Goal: Task Accomplishment & Management: Manage account settings

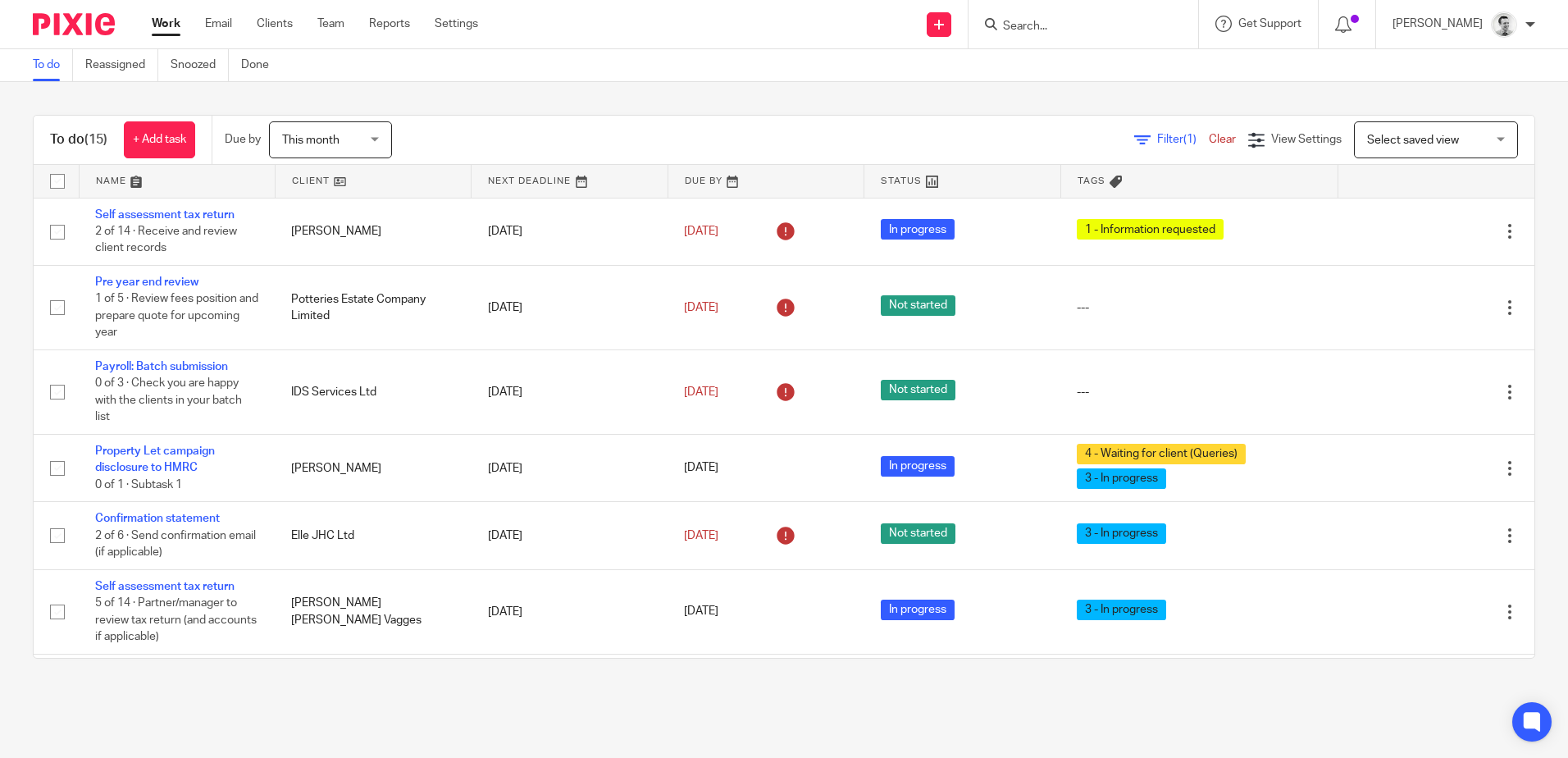
click at [1021, 29] on input "Search" at bounding box center [1075, 27] width 148 height 15
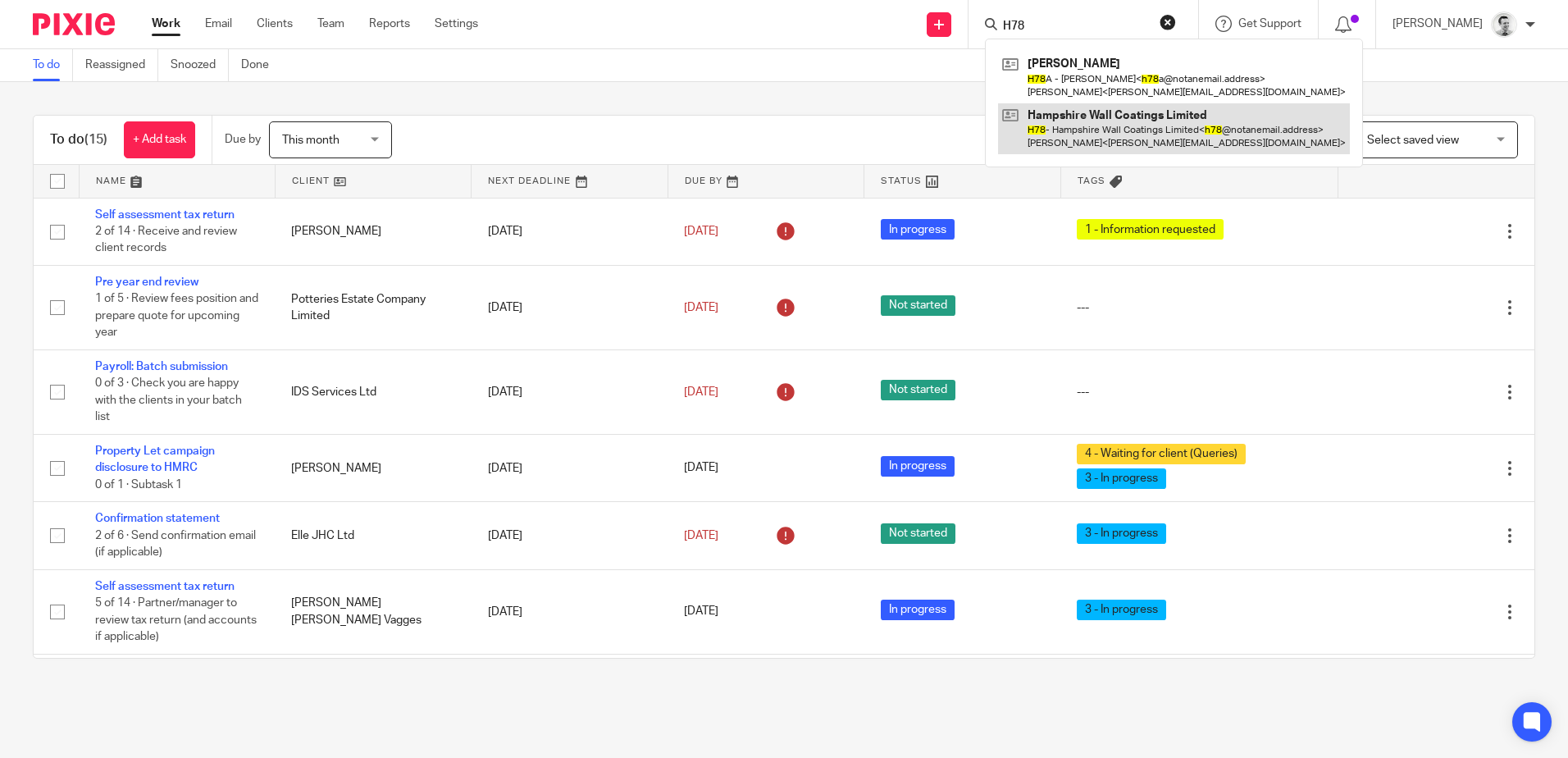
type input "H78"
click at [1055, 128] on link at bounding box center [1174, 129] width 352 height 51
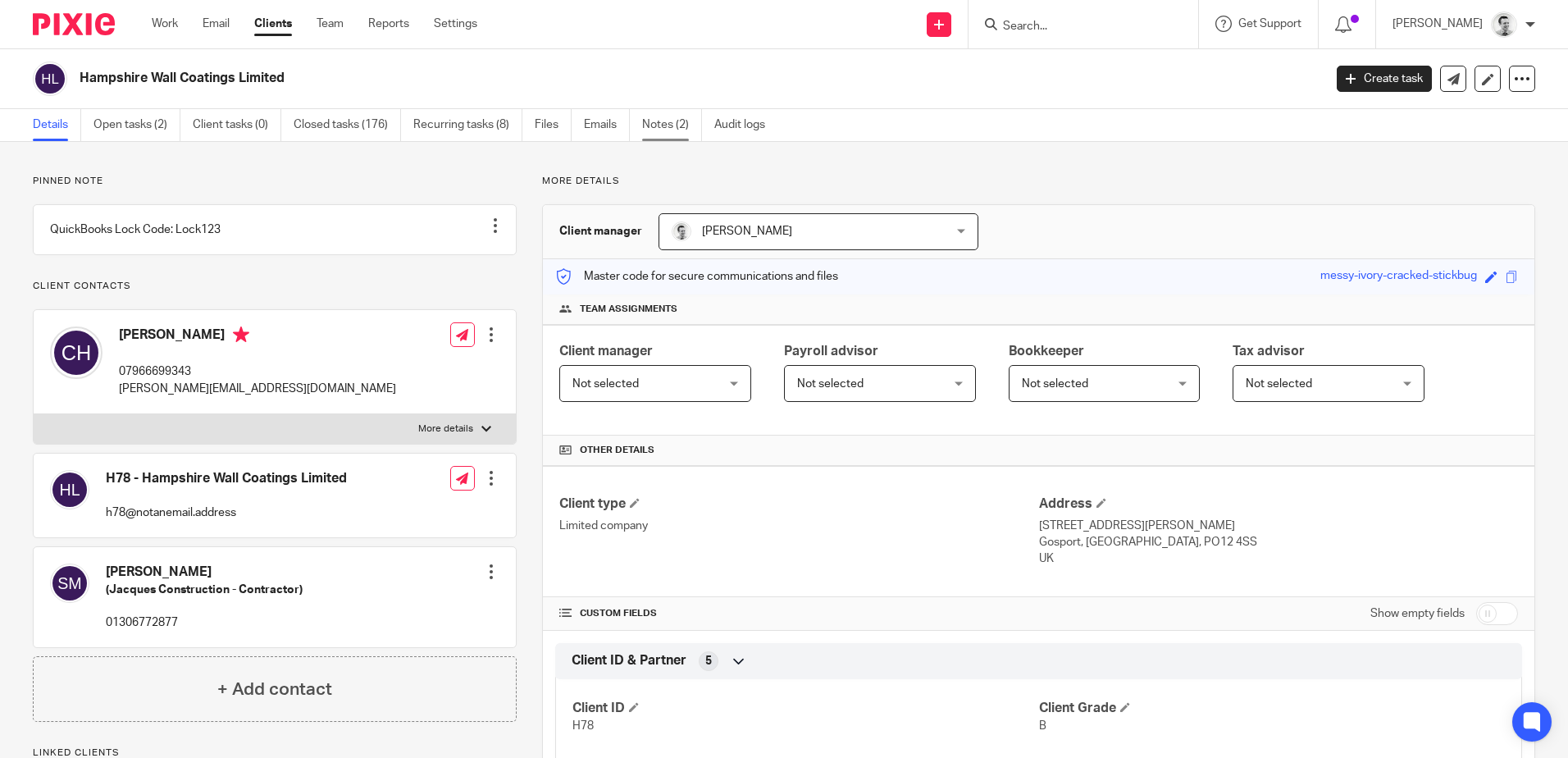
click at [674, 125] on link "Notes (2)" at bounding box center [672, 125] width 60 height 32
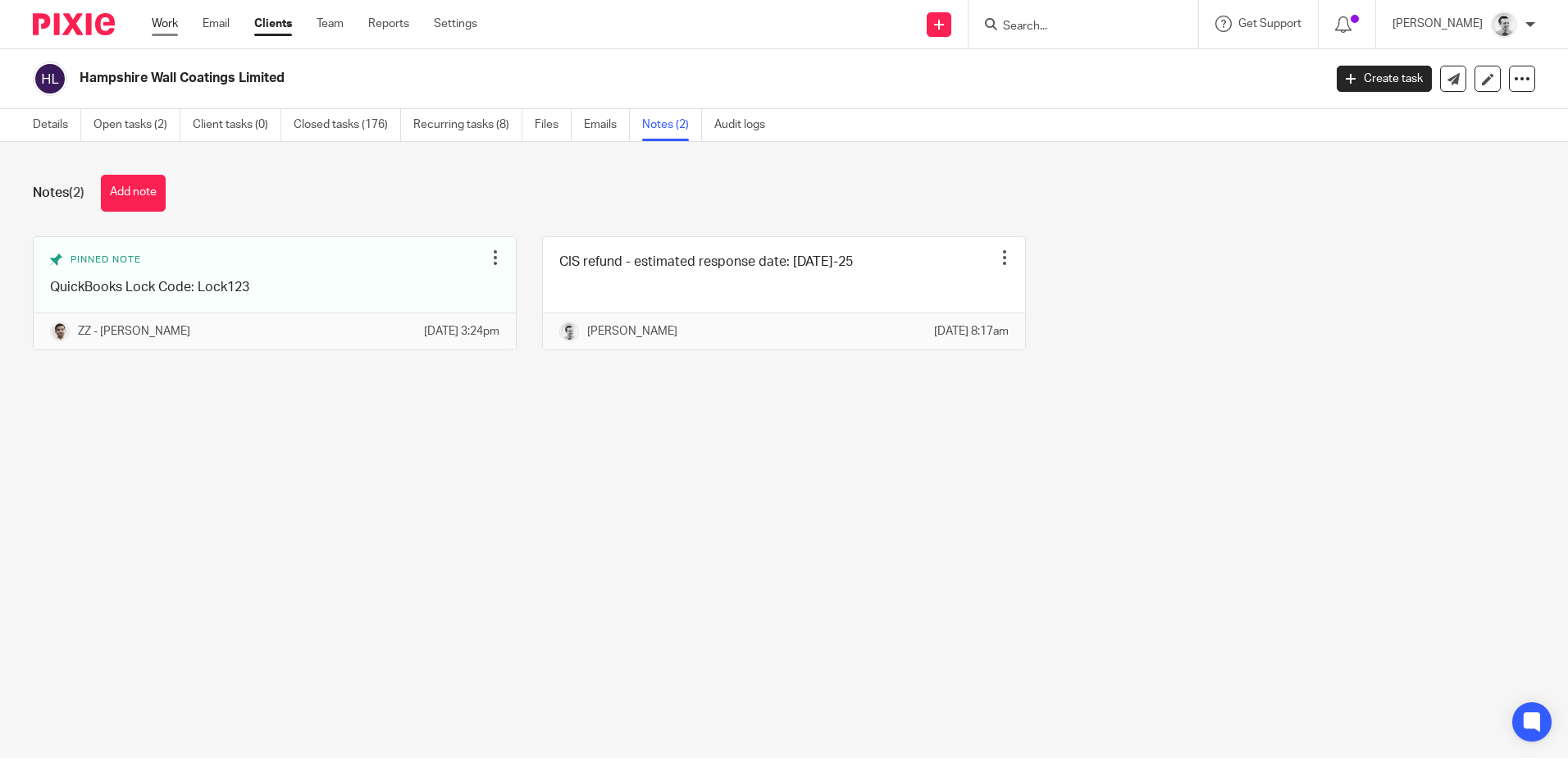
click at [172, 31] on link "Work" at bounding box center [165, 24] width 26 height 16
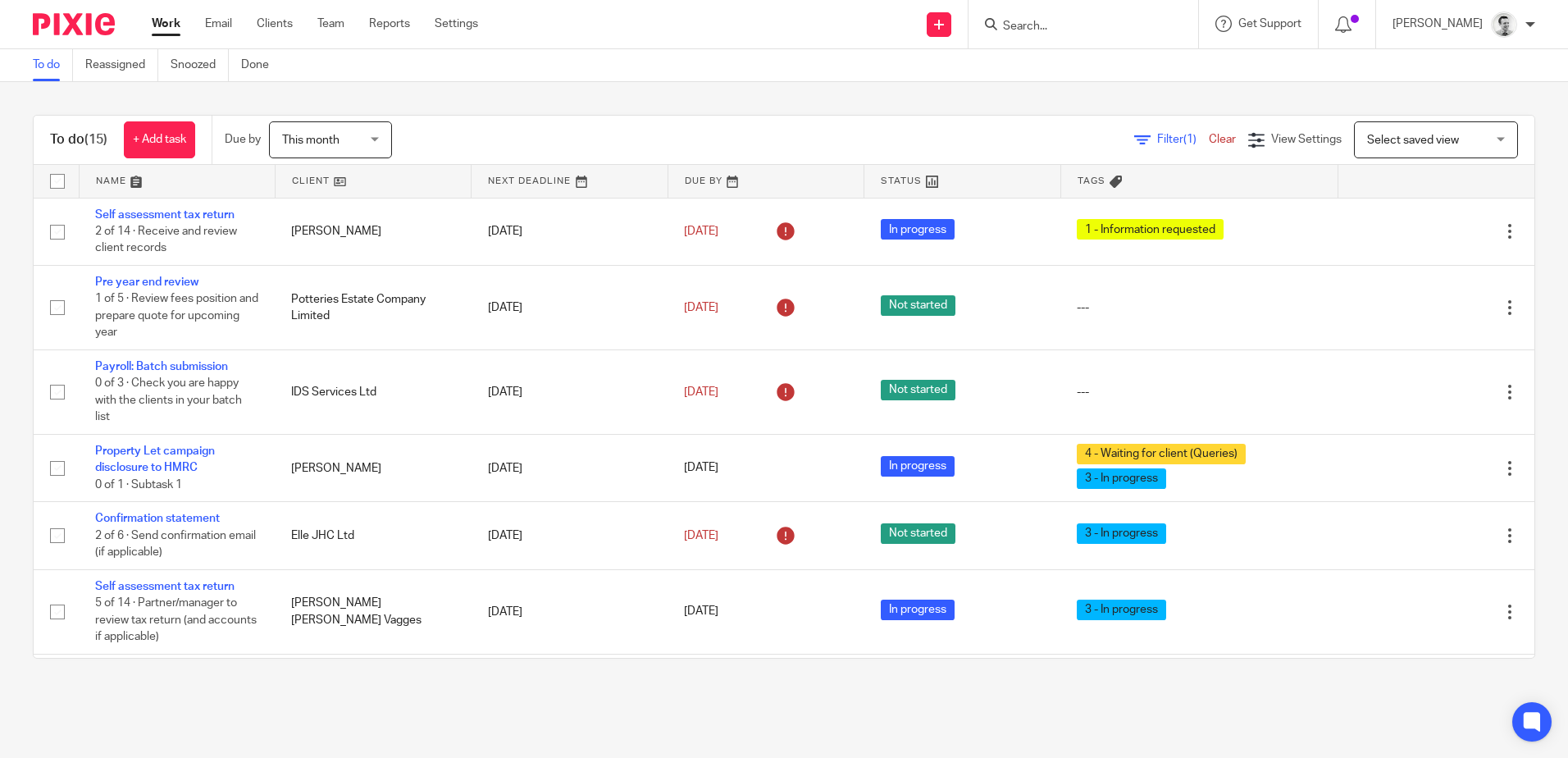
click at [302, 176] on link at bounding box center [374, 181] width 195 height 33
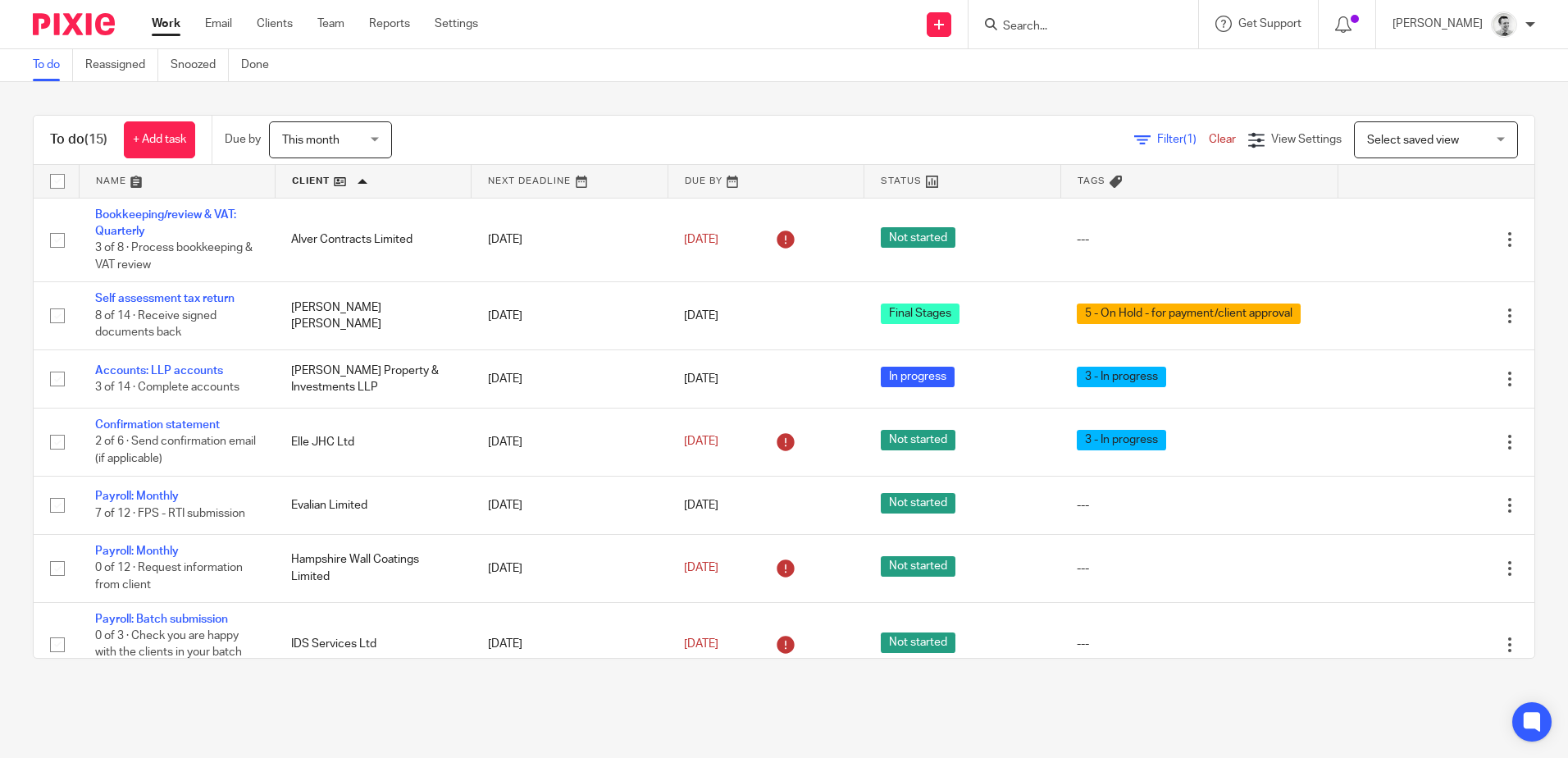
scroll to position [636, 0]
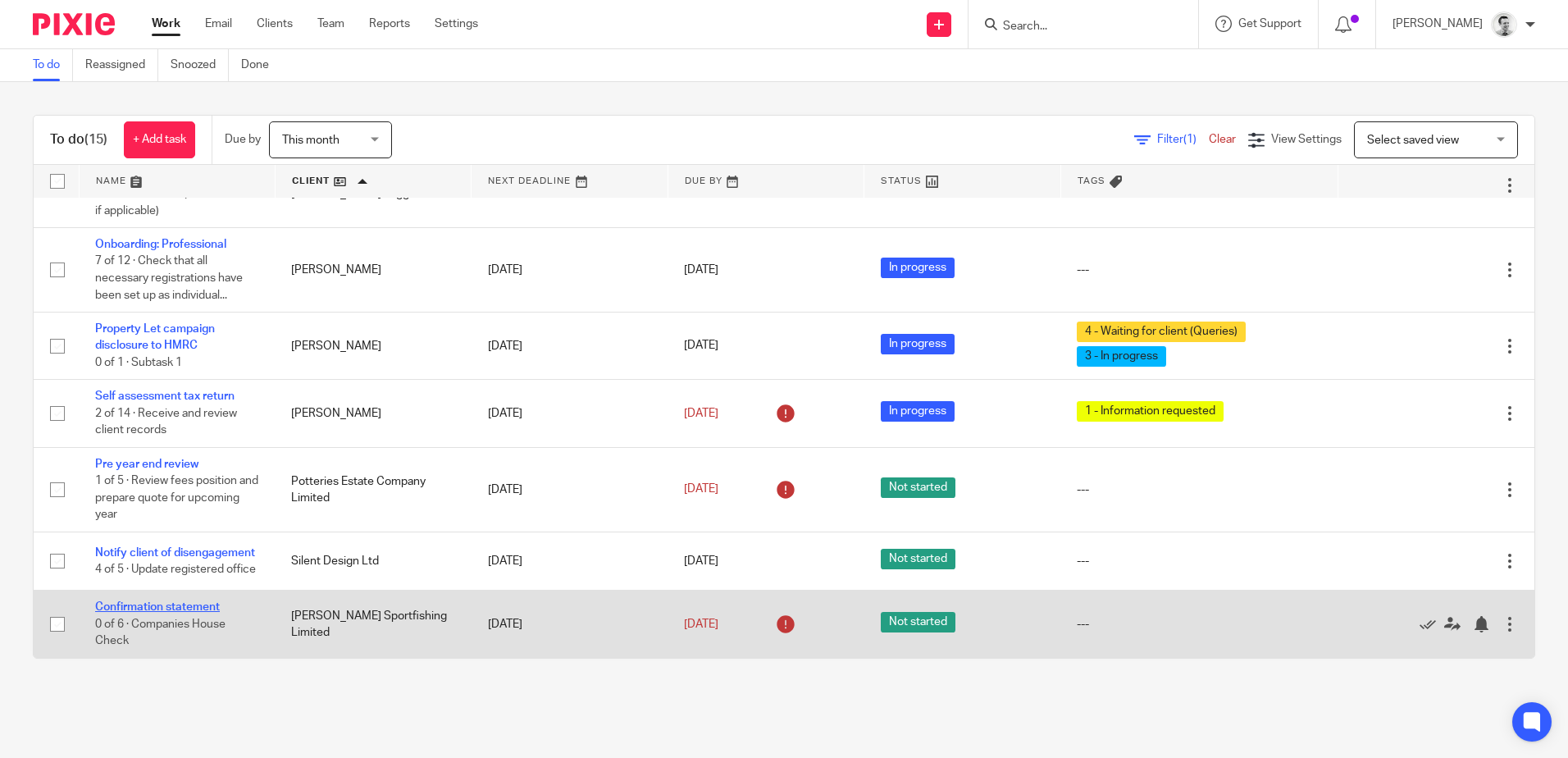
click at [195, 605] on link "Confirmation statement" at bounding box center [158, 607] width 125 height 11
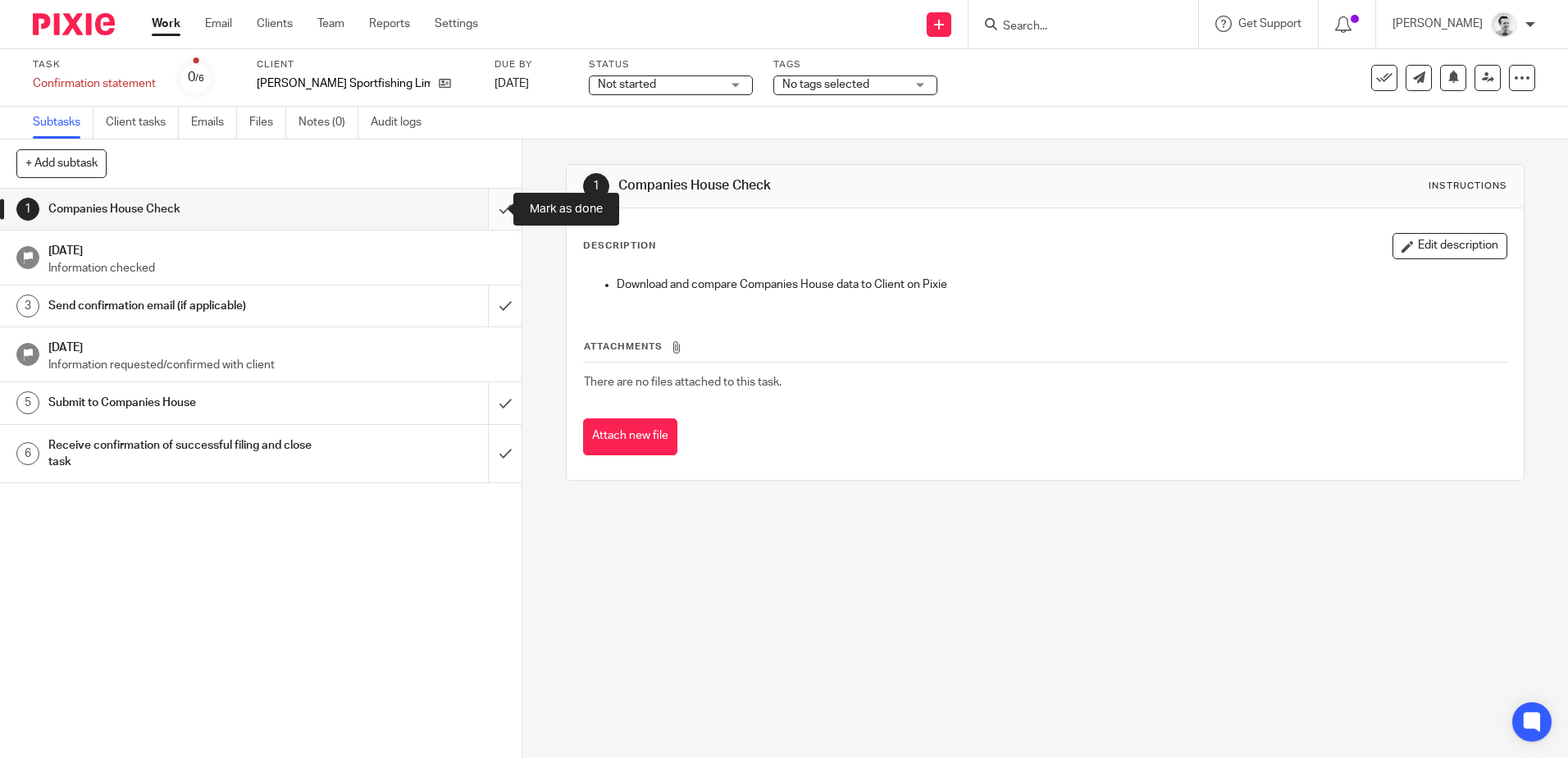
click at [489, 205] on input "submit" at bounding box center [260, 209] width 522 height 41
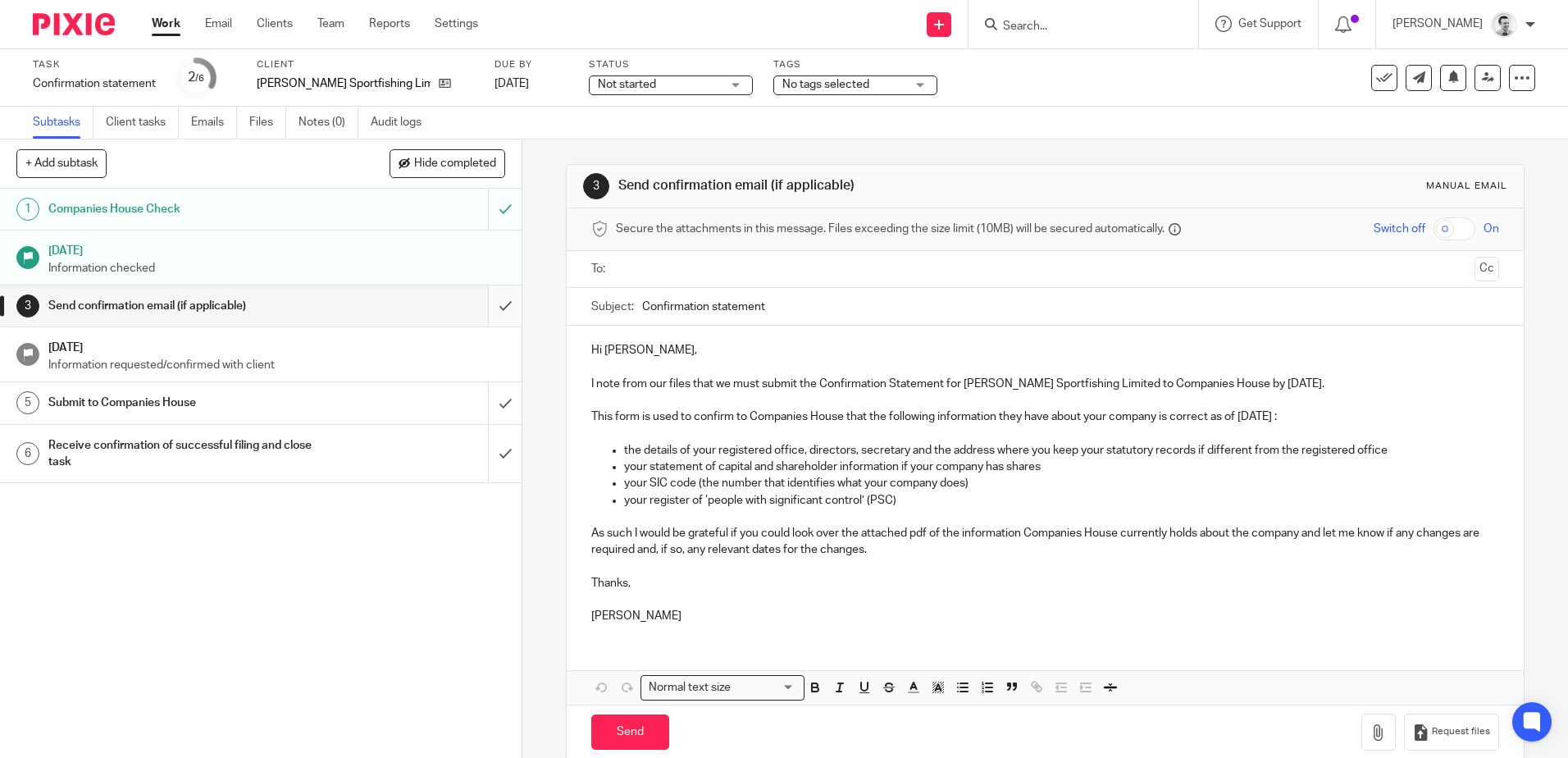
click at [483, 305] on input "submit" at bounding box center [260, 306] width 522 height 41
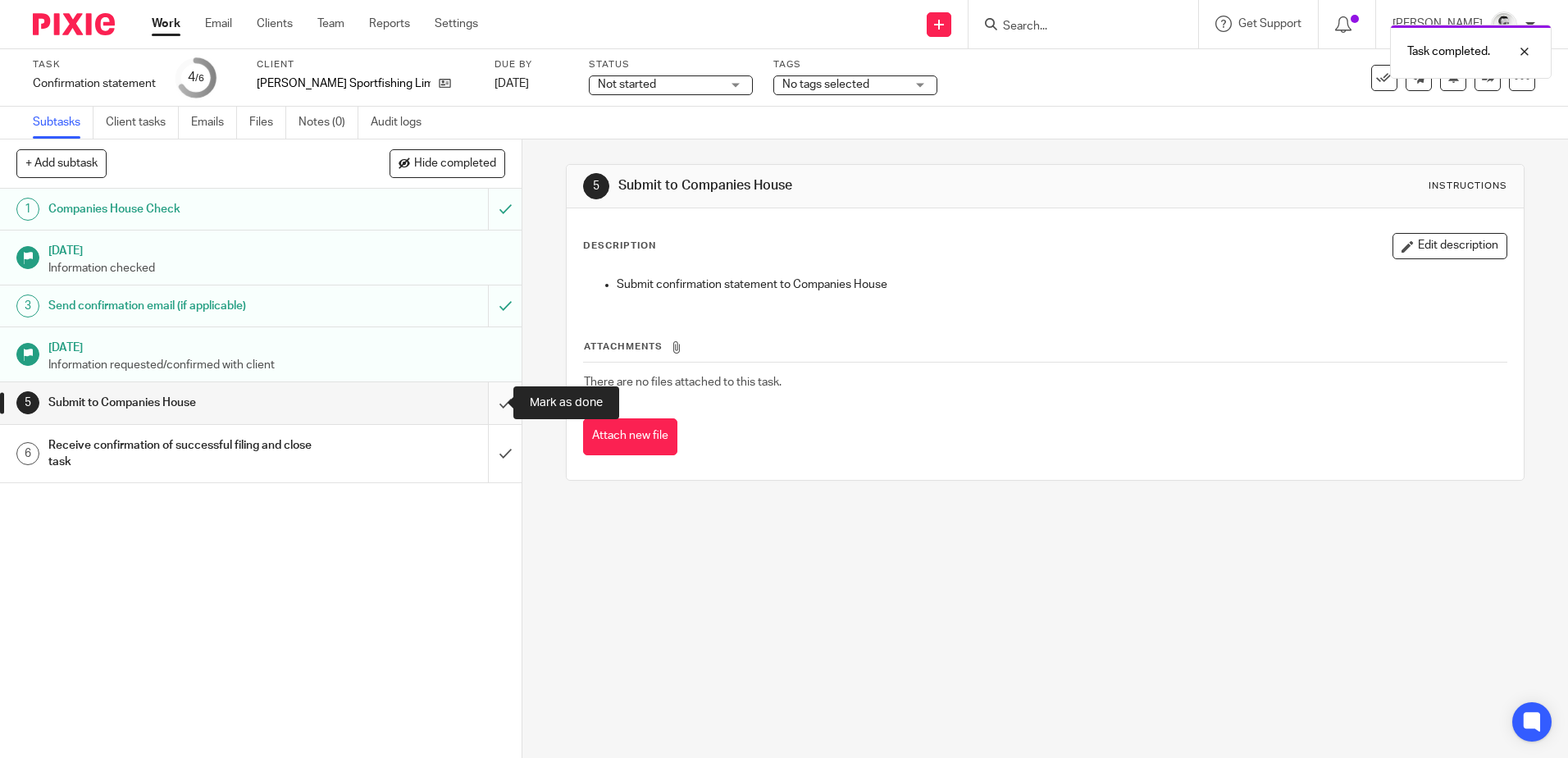
click at [492, 402] on input "submit" at bounding box center [260, 402] width 522 height 41
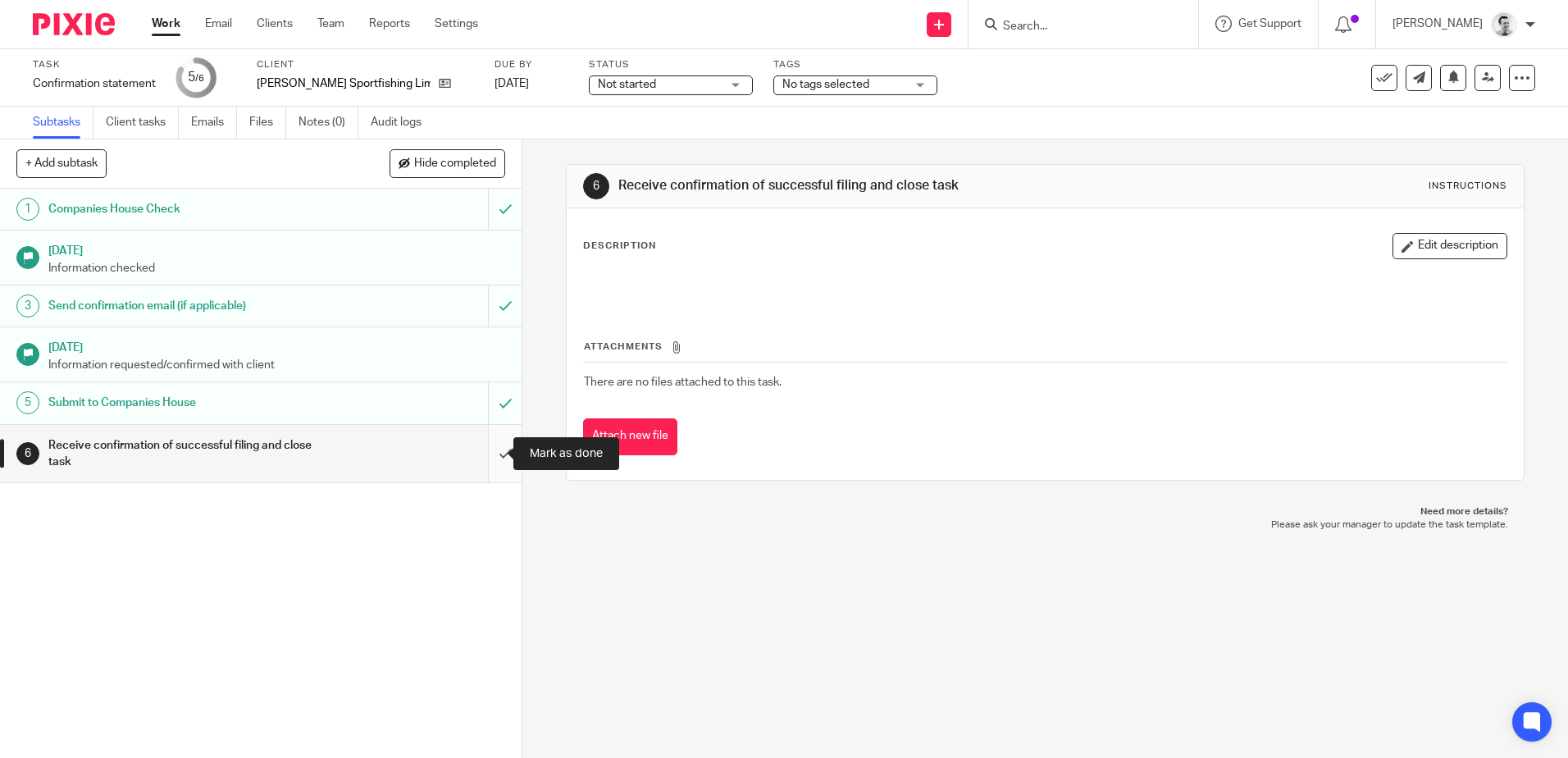
click at [486, 451] on input "submit" at bounding box center [260, 453] width 522 height 58
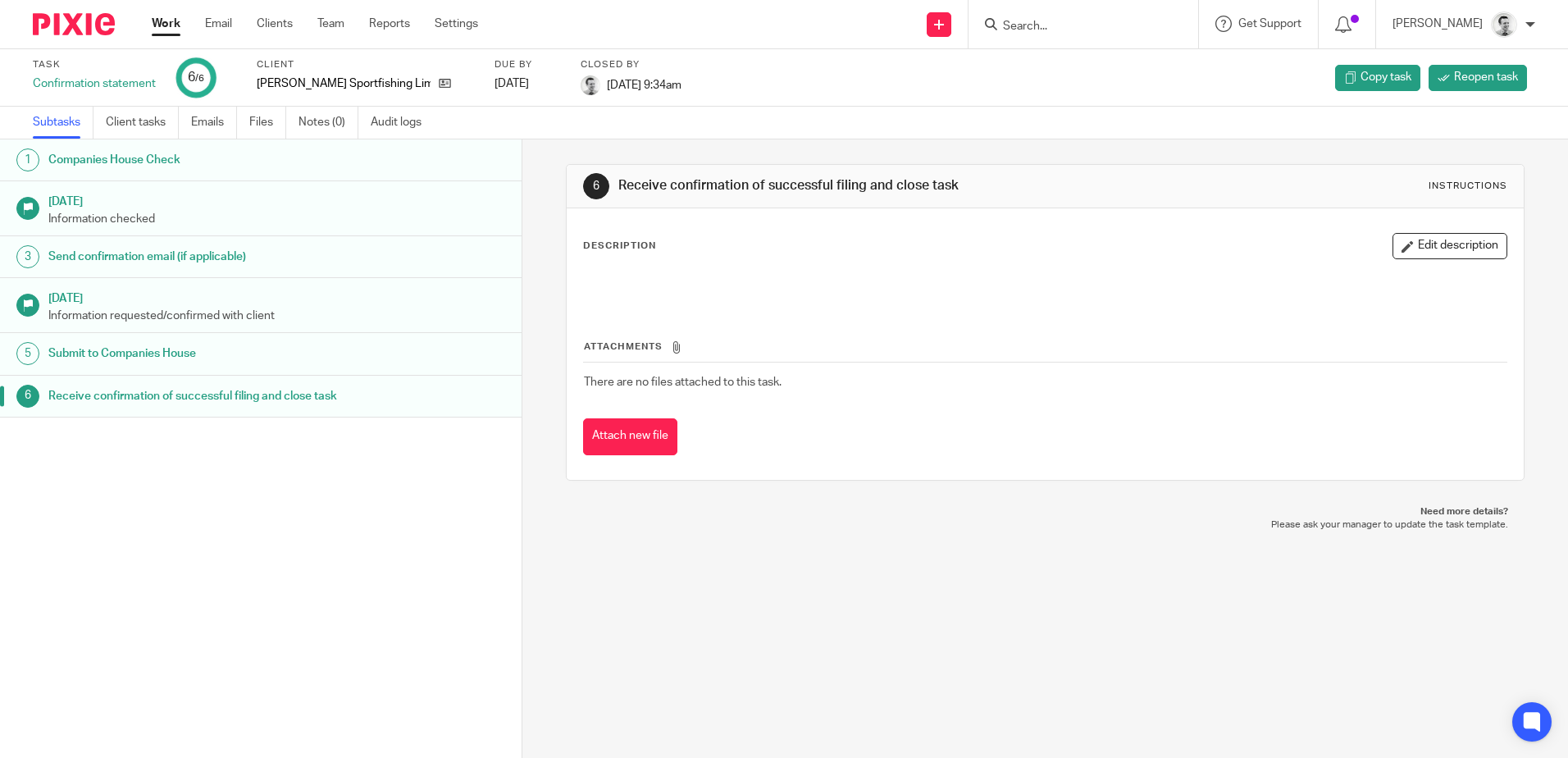
click at [162, 23] on link "Work" at bounding box center [166, 24] width 29 height 16
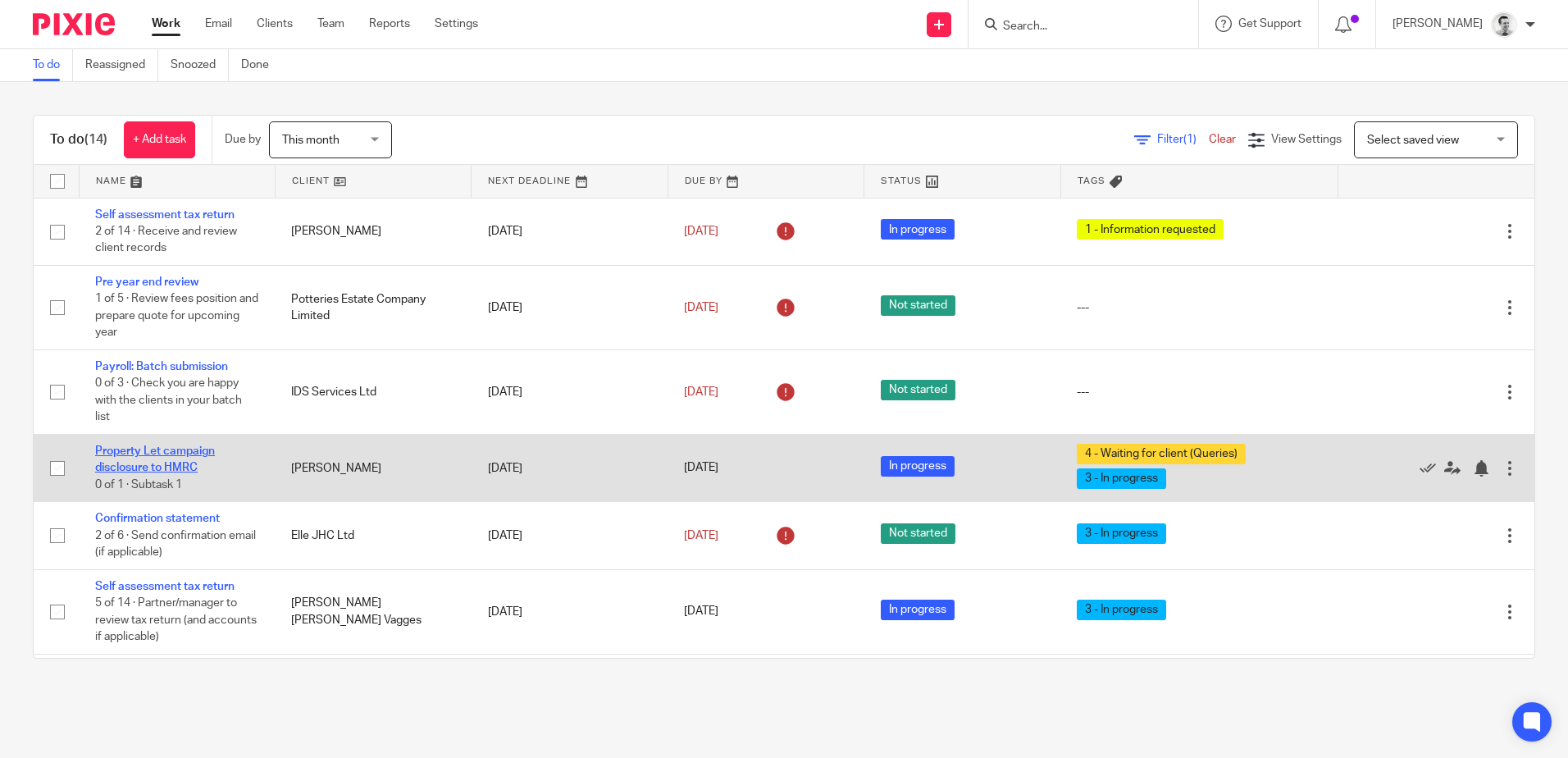
click at [164, 453] on link "Property Let campaign disclosure to HMRC" at bounding box center [155, 459] width 120 height 28
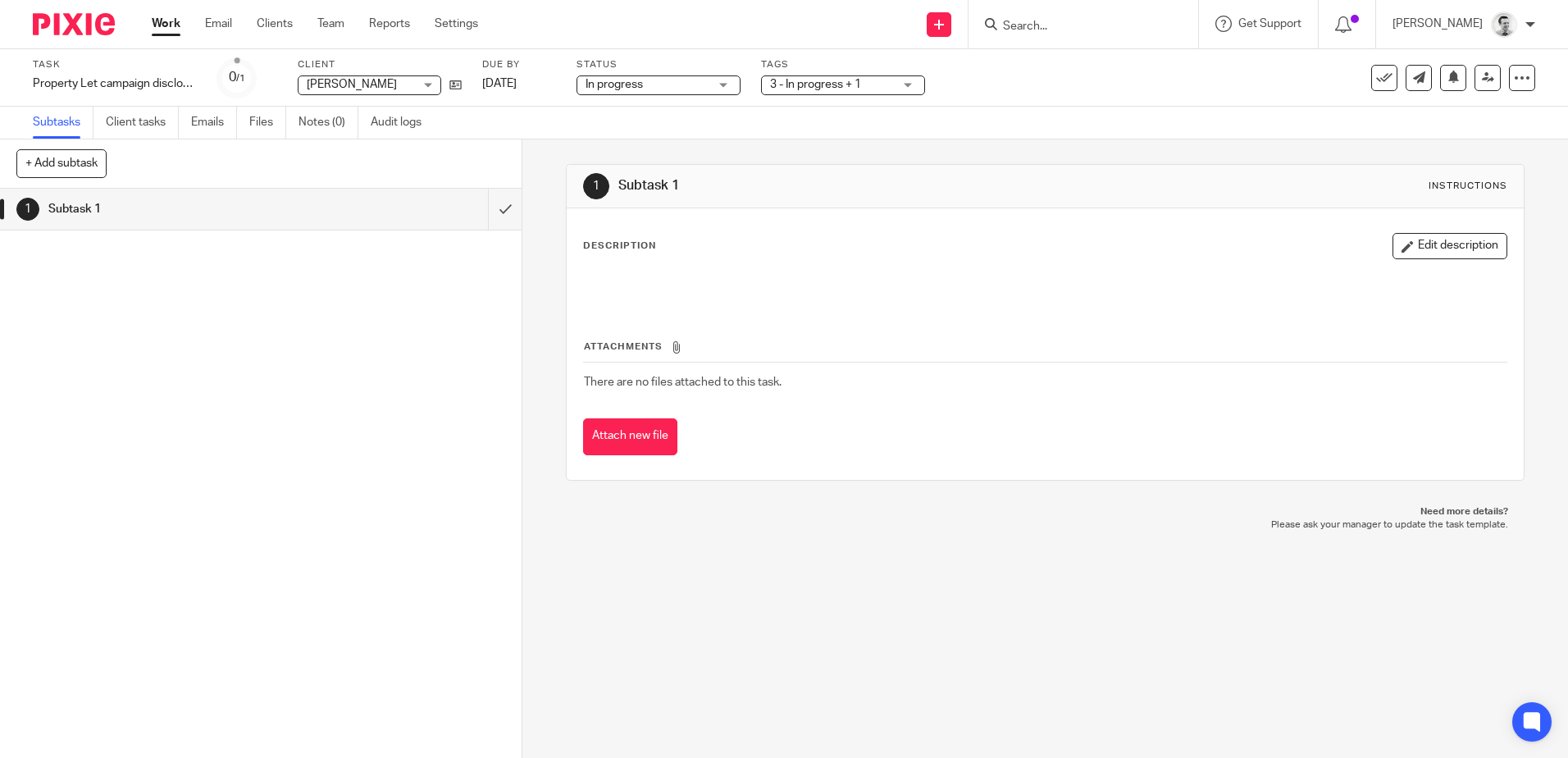
click at [818, 72] on div "Tags 3 - In progress + 1 1 - Information requested 2 - Books in (records receiv…" at bounding box center [844, 78] width 164 height 39
click at [820, 83] on span "3 - In progress + 1" at bounding box center [816, 85] width 91 height 11
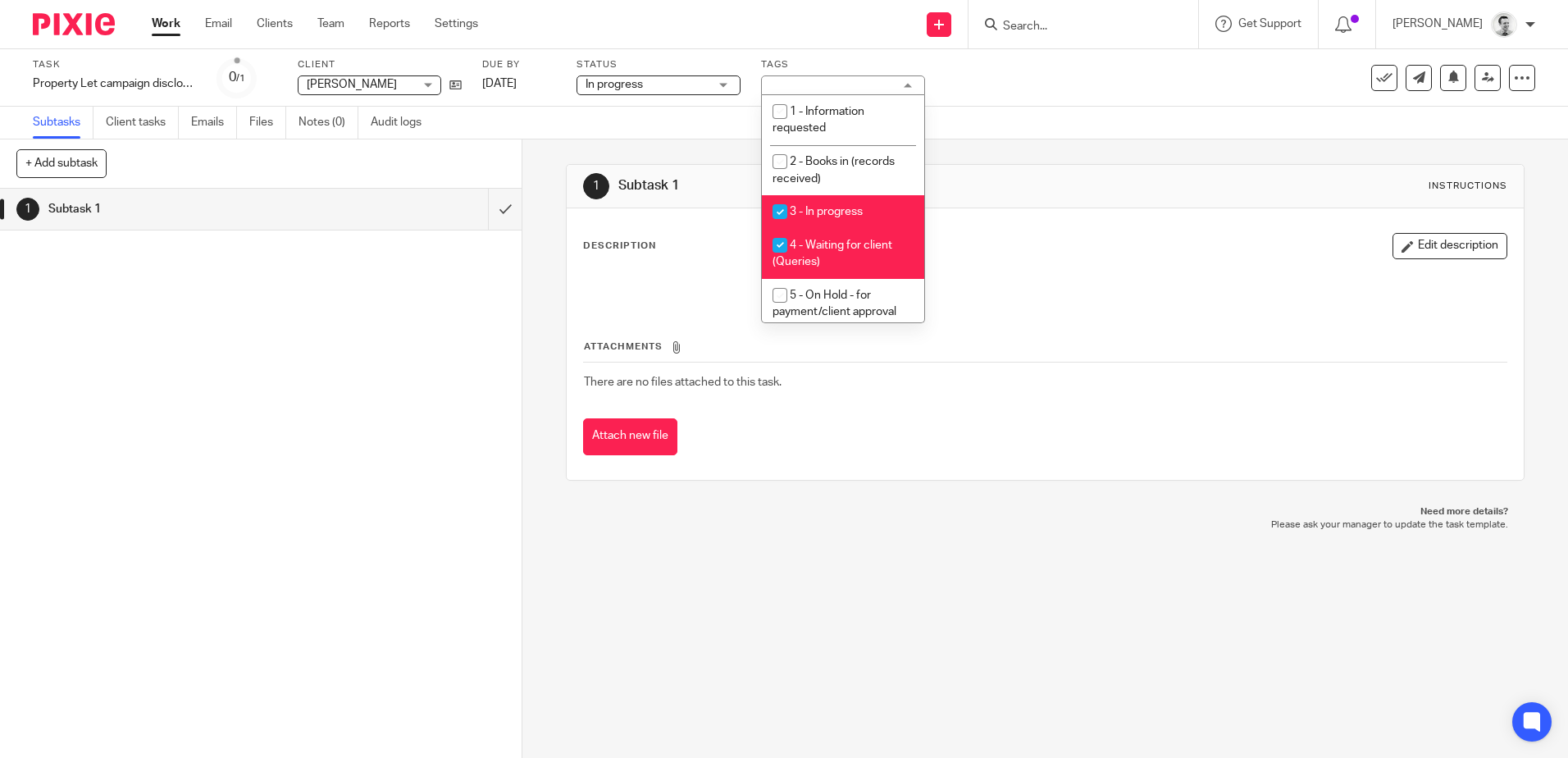
click at [660, 114] on div "Subtasks Client tasks Emails Files Notes (0) Audit logs" at bounding box center [784, 123] width 1568 height 33
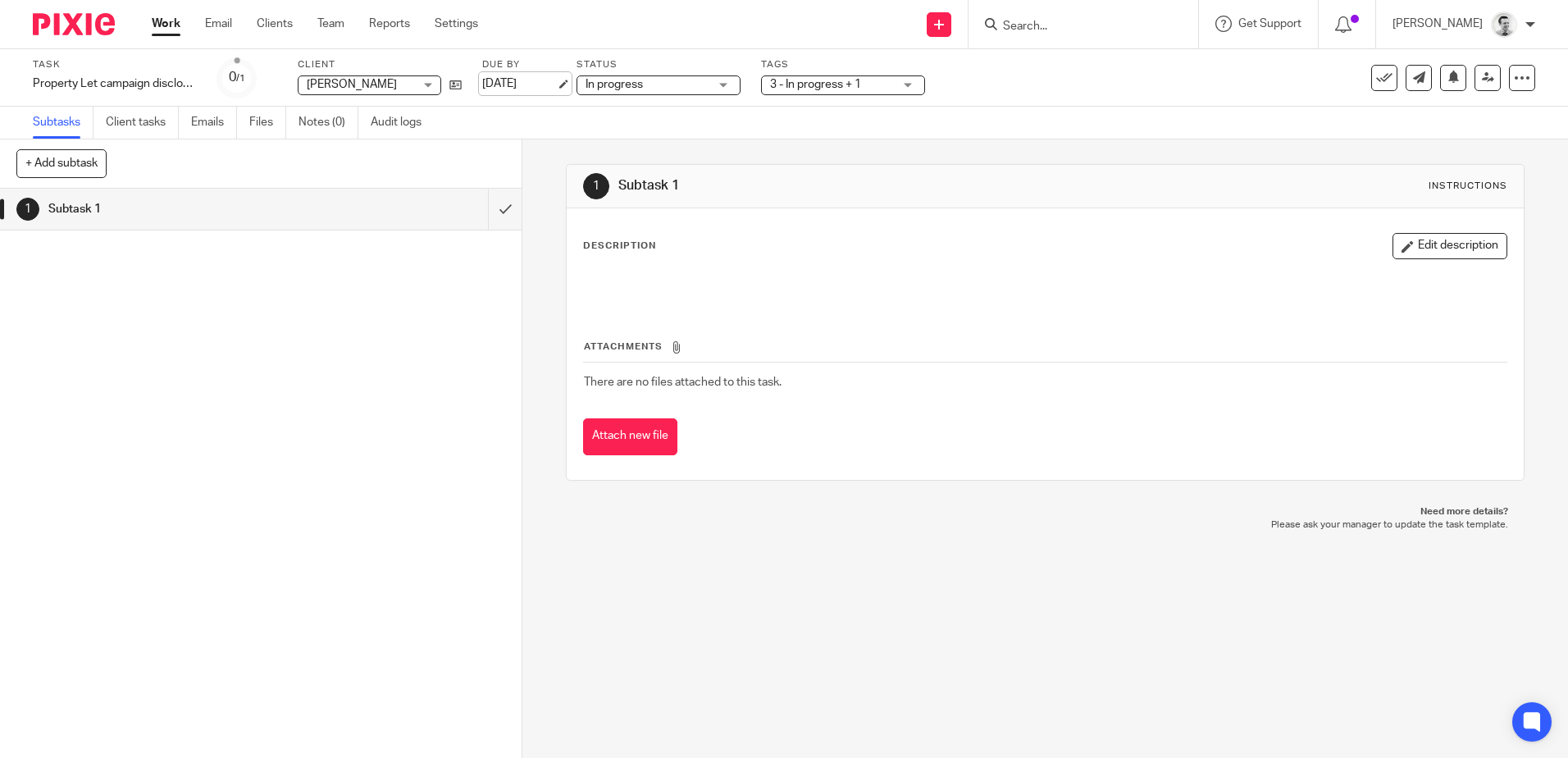
click at [516, 88] on link "[DATE]" at bounding box center [519, 84] width 74 height 17
click at [692, 121] on div "Subtasks Client tasks Emails Files Notes (0) Audit logs" at bounding box center [784, 123] width 1568 height 33
click at [714, 85] on div "In progress In progress" at bounding box center [659, 85] width 164 height 20
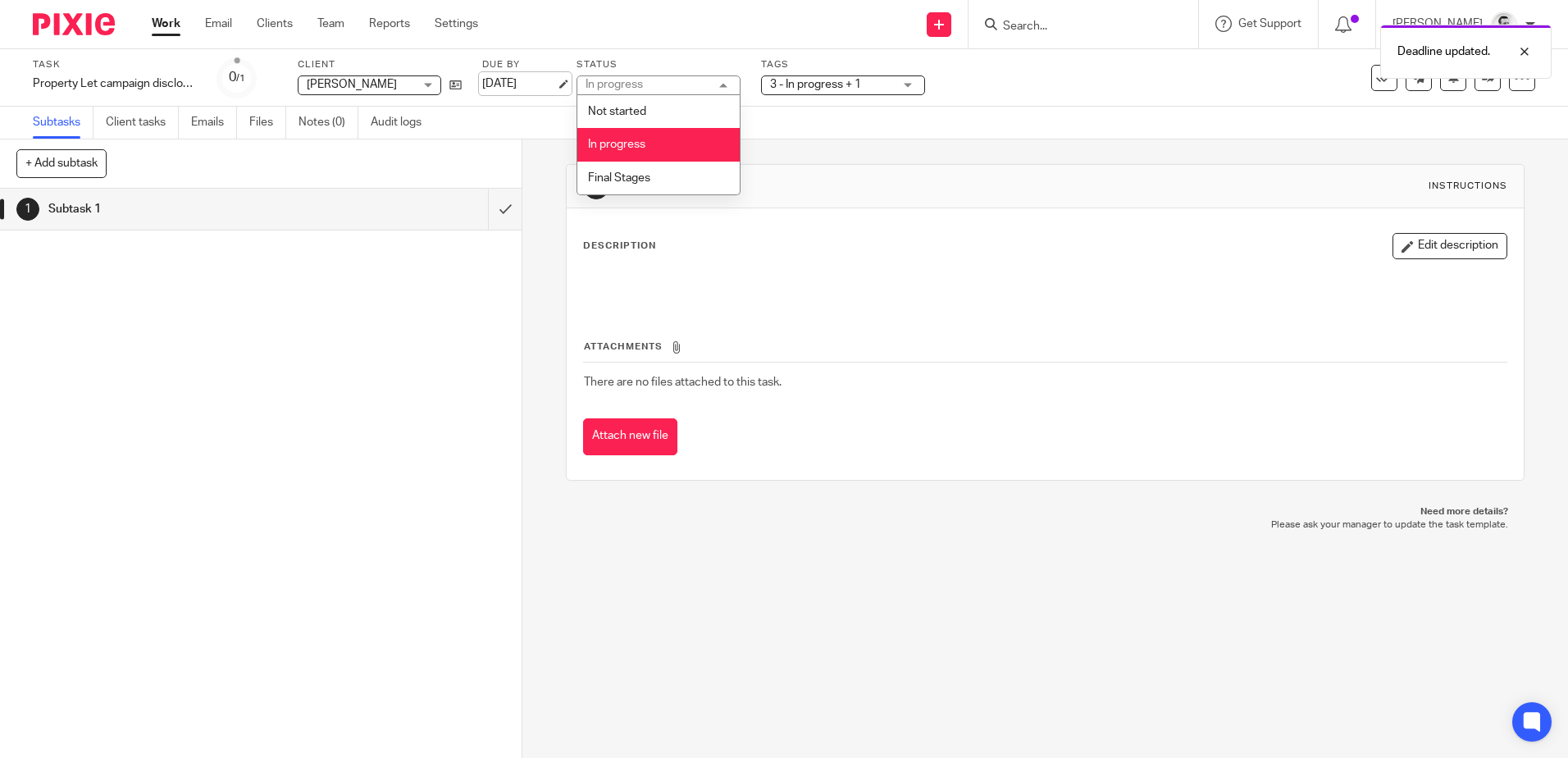
click at [526, 83] on link "5 Sep 2025" at bounding box center [519, 84] width 74 height 17
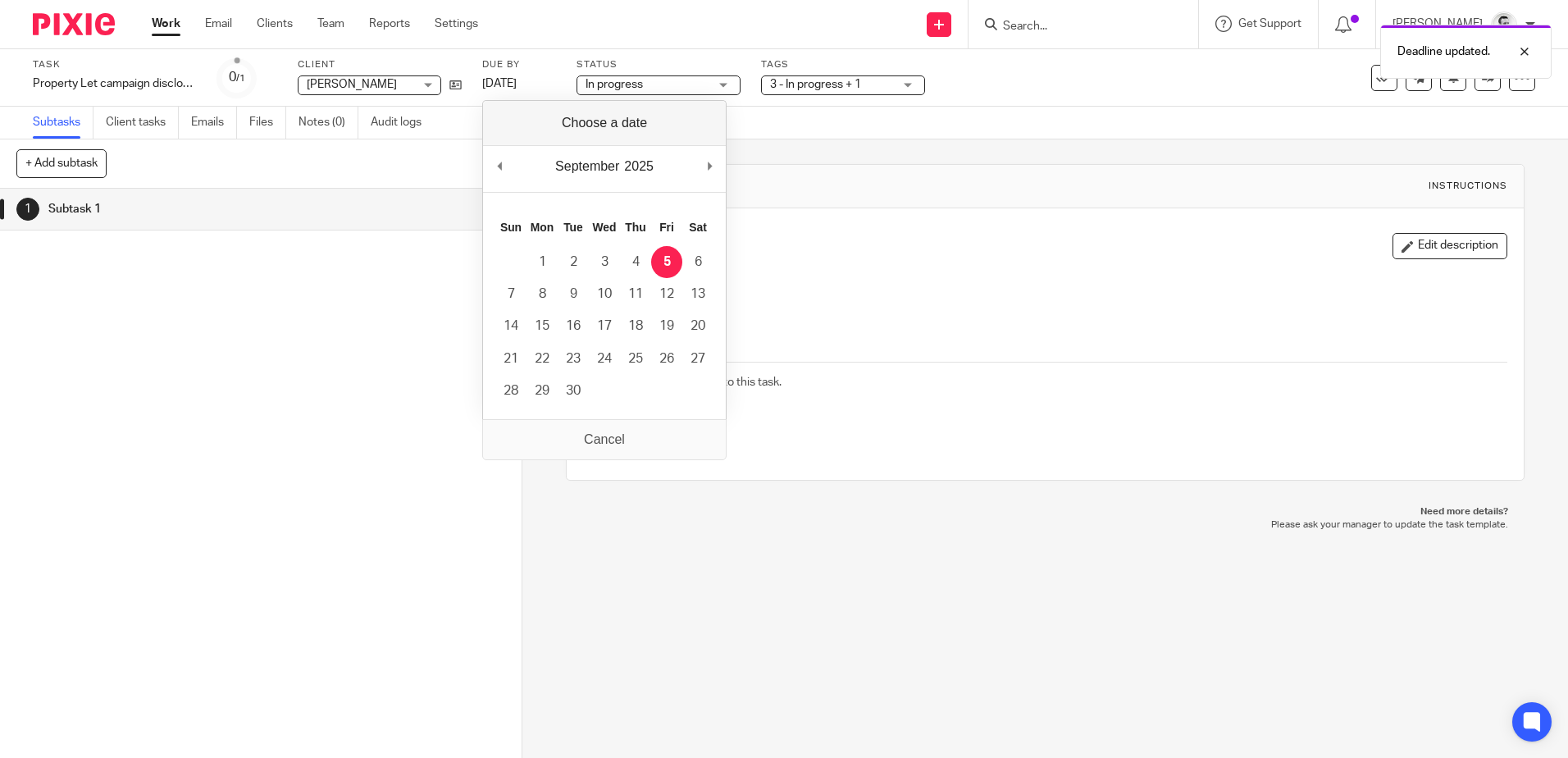
click at [806, 116] on div "Subtasks Client tasks Emails Files Notes (0) Audit logs" at bounding box center [784, 123] width 1568 height 33
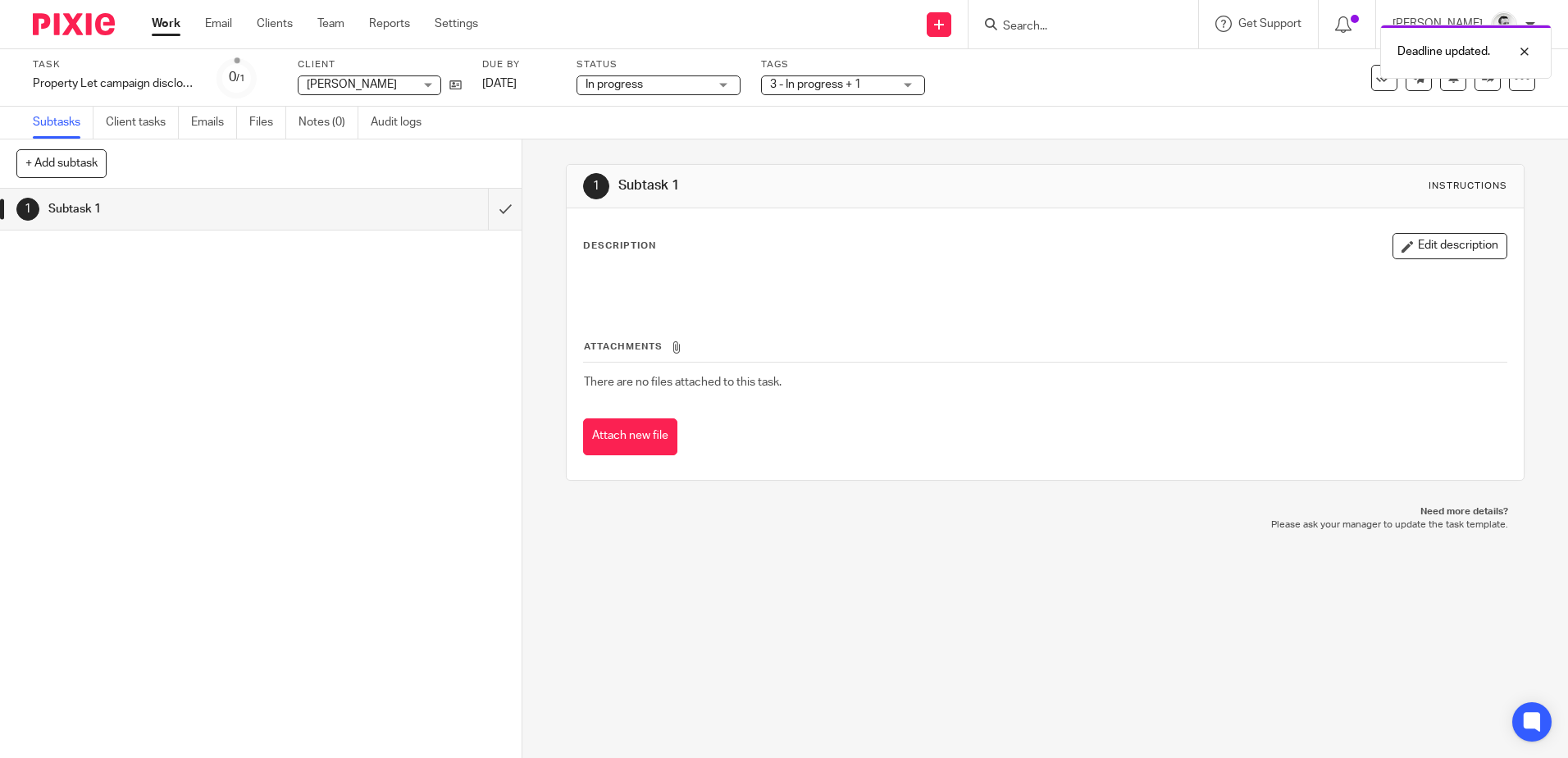
click at [699, 86] on span "In progress" at bounding box center [647, 85] width 123 height 17
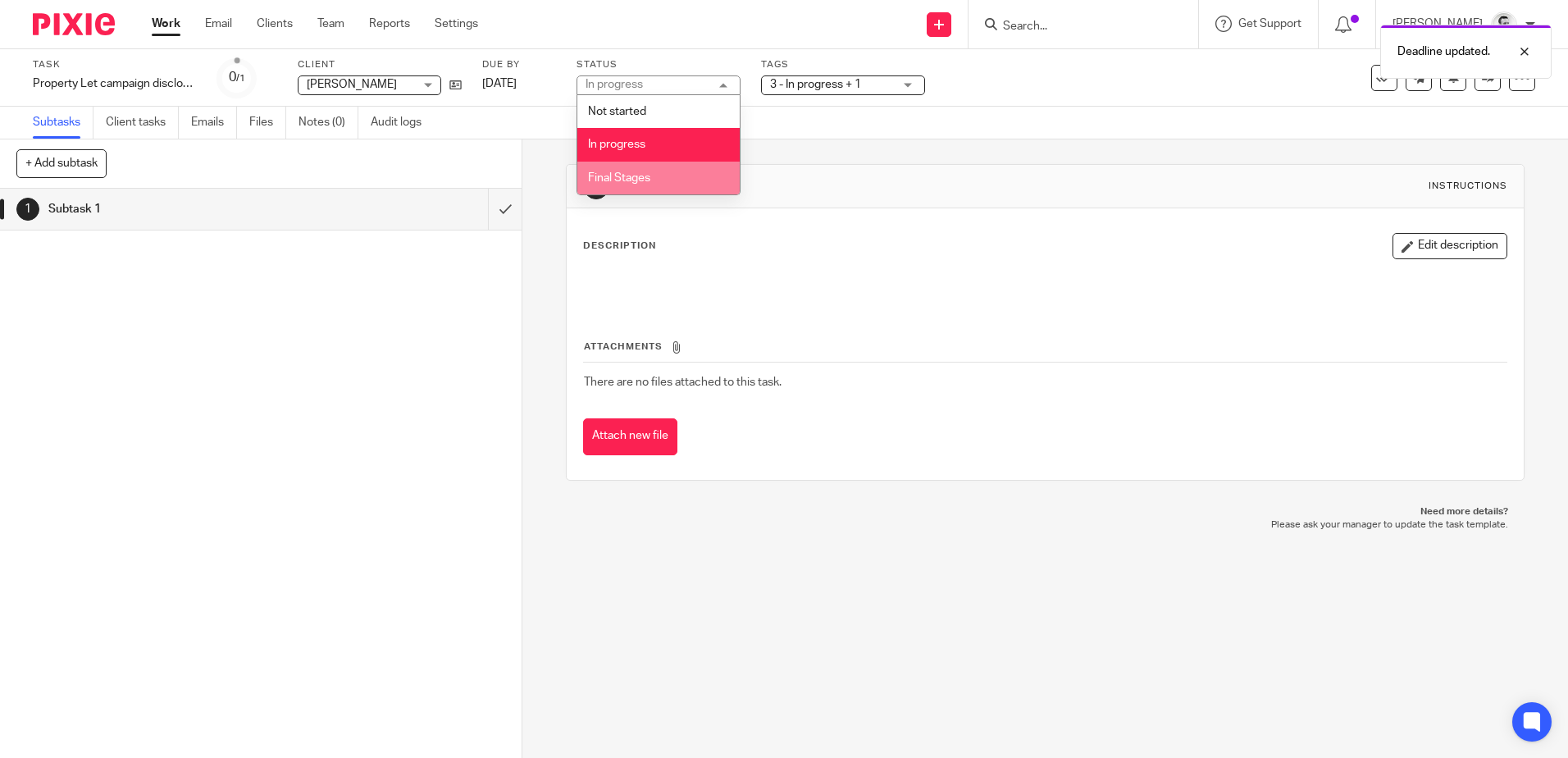
click at [664, 188] on li "Final Stages" at bounding box center [659, 178] width 163 height 34
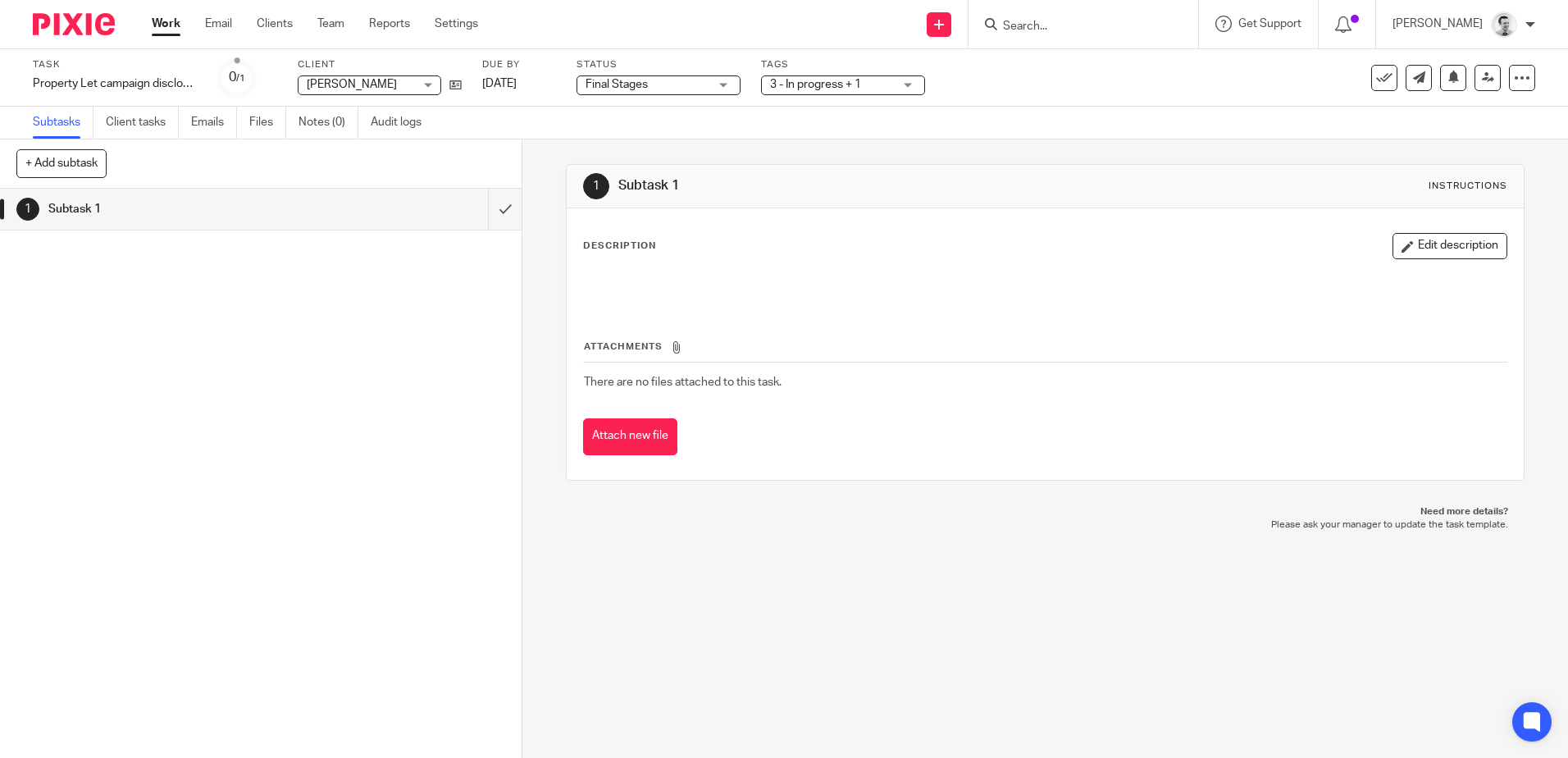
click at [839, 81] on span "3 - In progress + 1" at bounding box center [816, 85] width 91 height 11
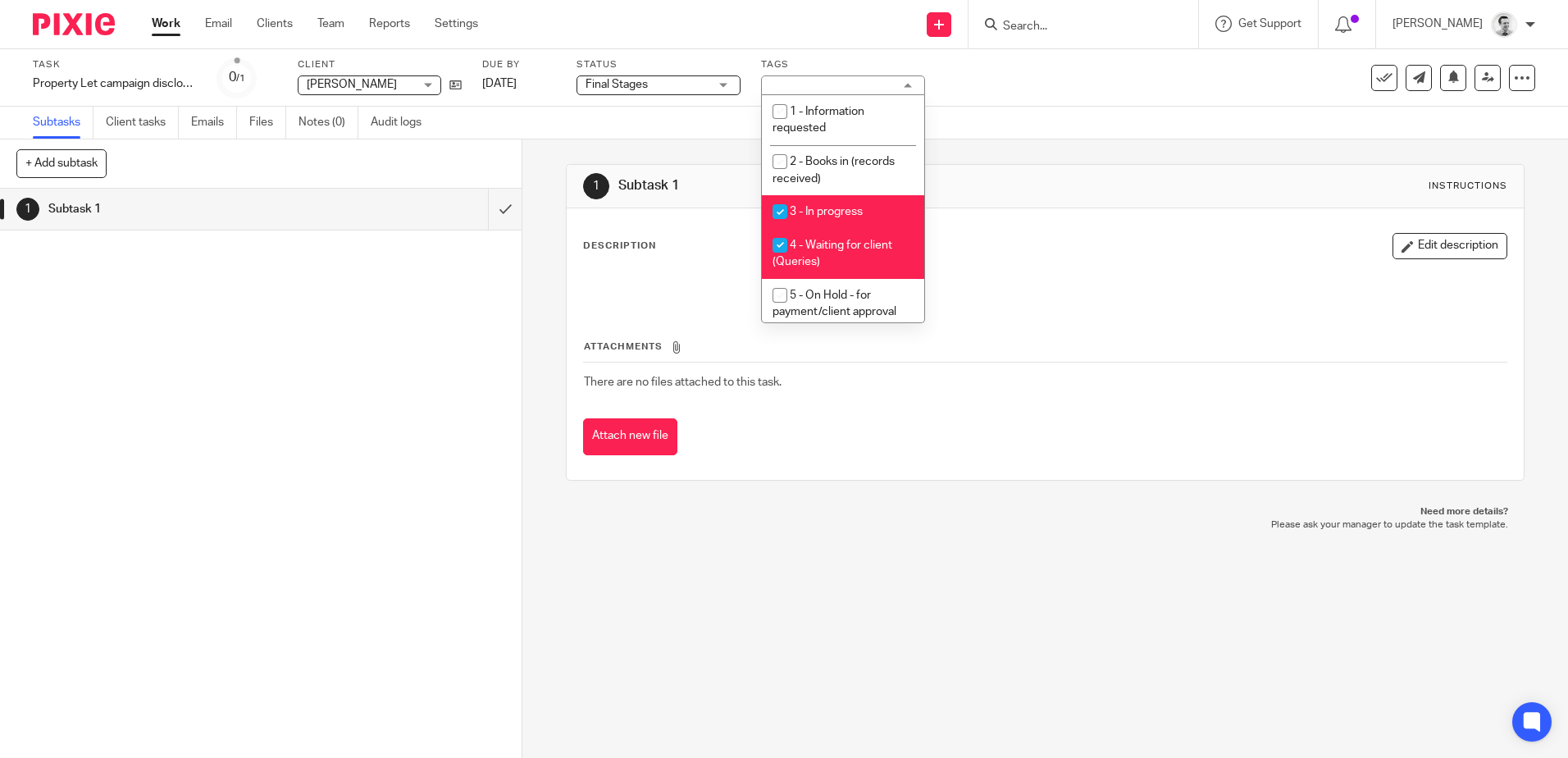
click at [771, 214] on input "checkbox" at bounding box center [780, 212] width 31 height 31
checkbox input "false"
click at [779, 243] on input "checkbox" at bounding box center [780, 246] width 31 height 31
checkbox input "false"
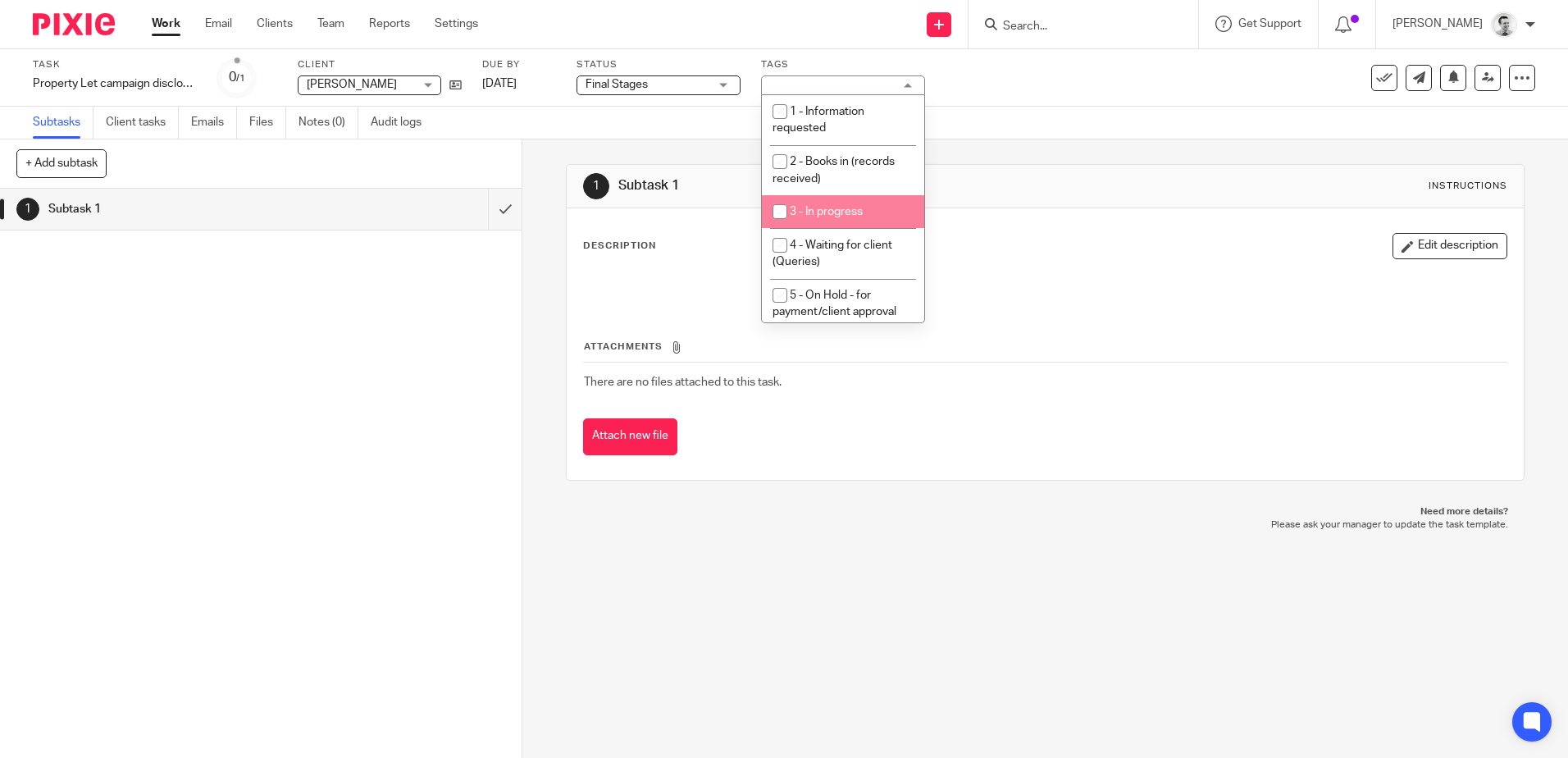
click at [778, 211] on input "checkbox" at bounding box center [780, 212] width 31 height 31
checkbox input "true"
click at [1107, 94] on div "Task Property Let campaign disclosure to HMRC Save Property Let campaign disclo…" at bounding box center [659, 78] width 1253 height 39
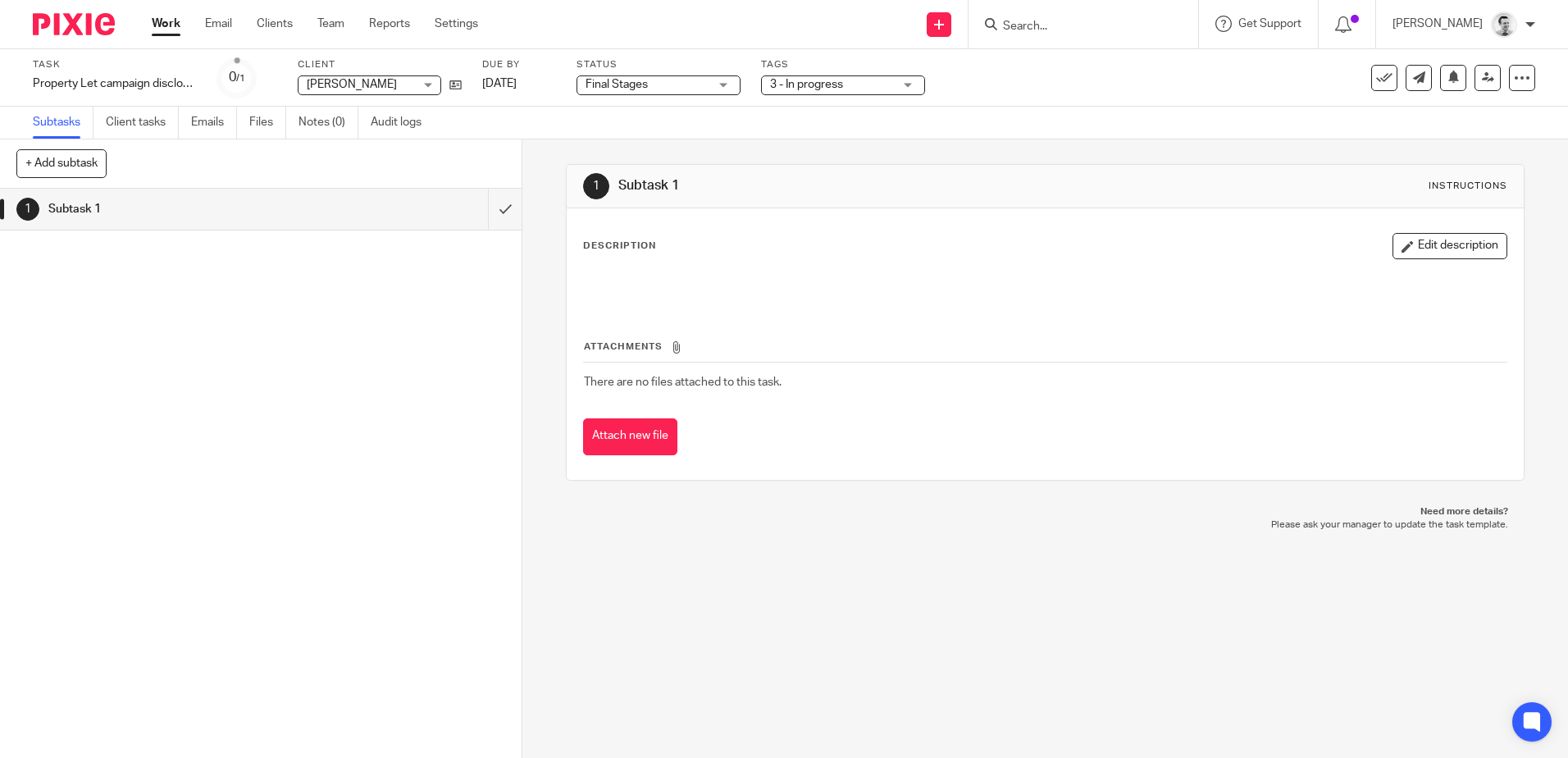
click at [156, 29] on link "Work" at bounding box center [166, 24] width 29 height 16
